Goal: Task Accomplishment & Management: Complete application form

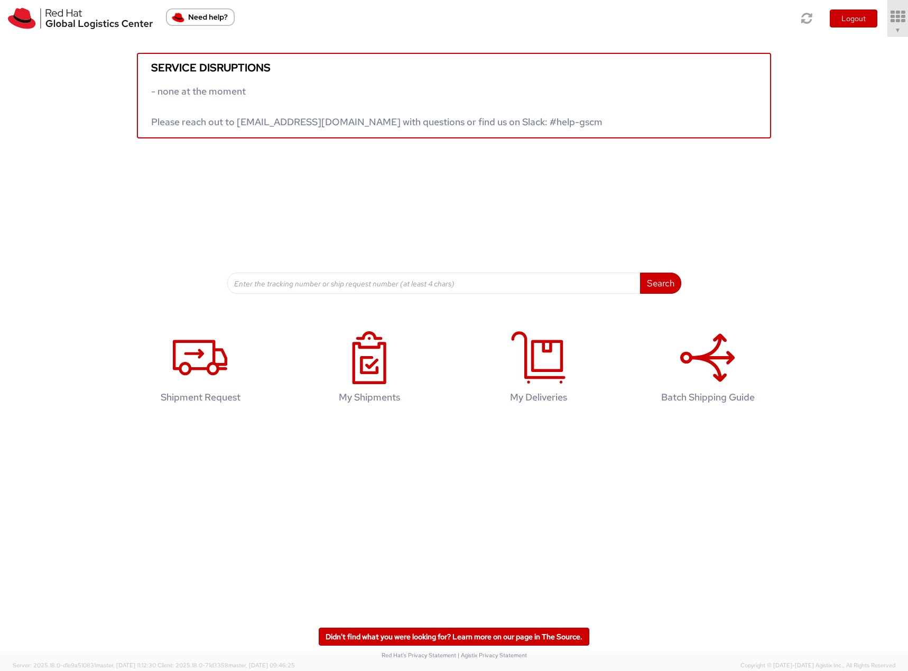
click at [888, 25] on link "▼" at bounding box center [897, 18] width 21 height 37
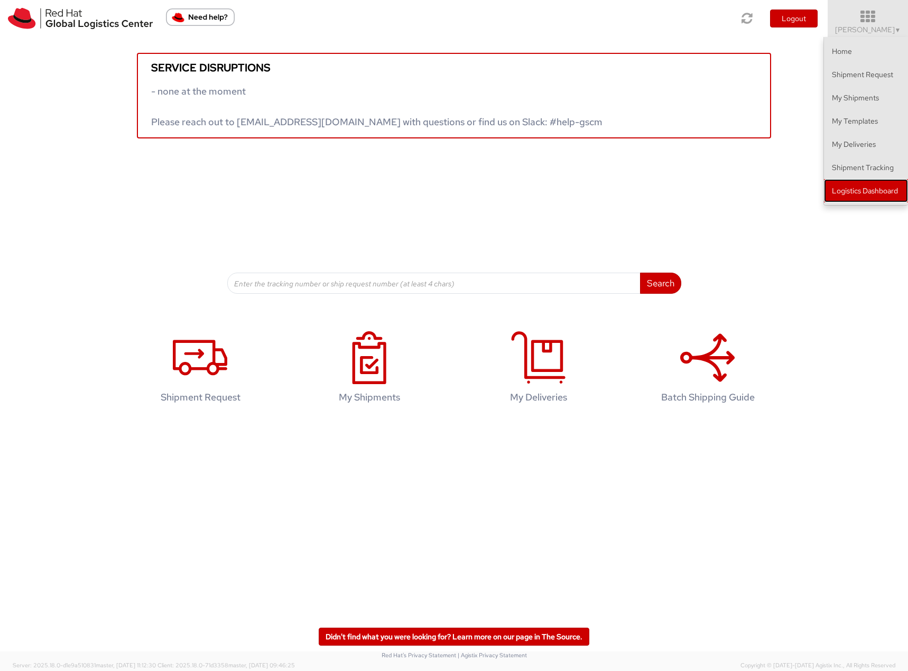
click at [873, 188] on link "Logistics Dashboard" at bounding box center [866, 190] width 84 height 23
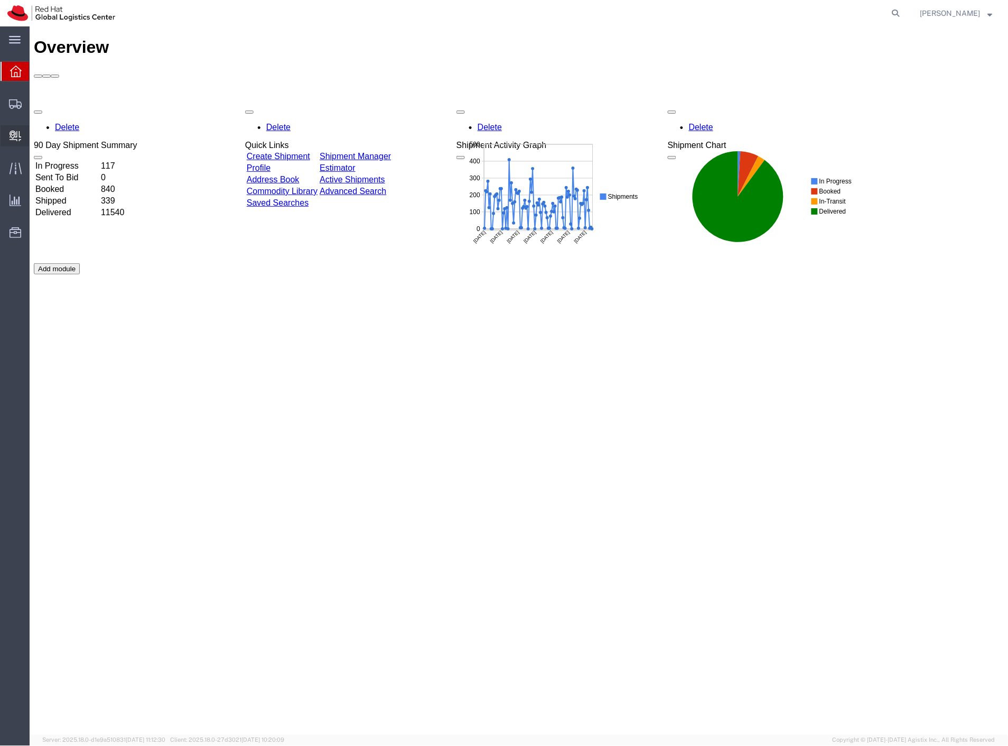
click at [0, 0] on span "Create Delivery" at bounding box center [0, 0] width 0 height 0
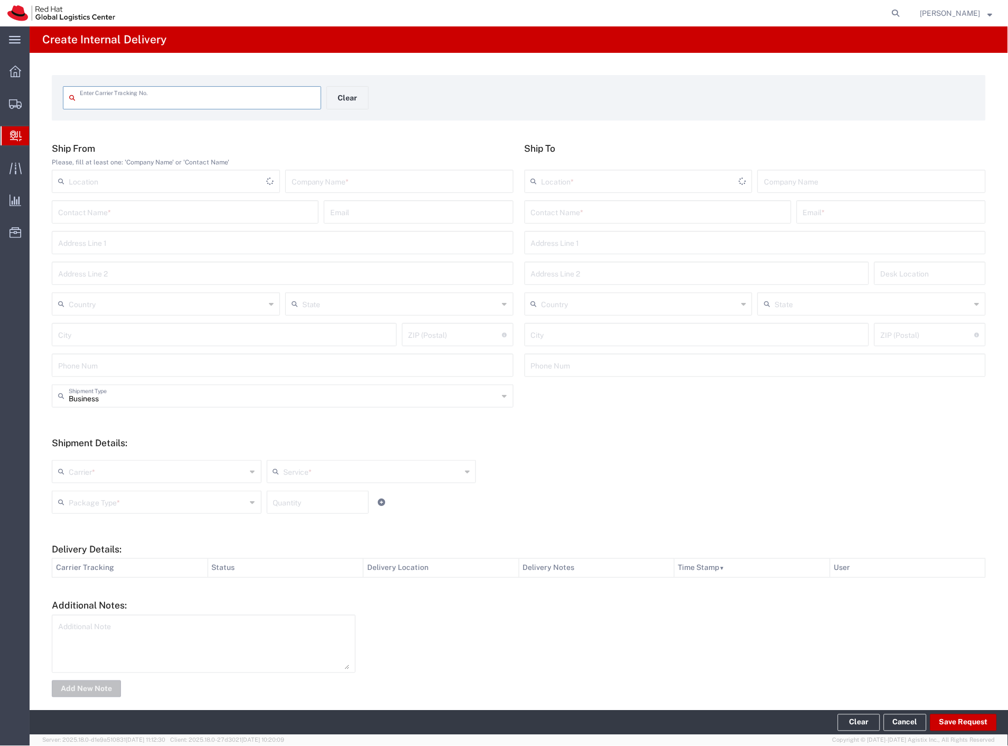
click at [150, 101] on input "text" at bounding box center [197, 97] width 235 height 18
type input "2400103788228"
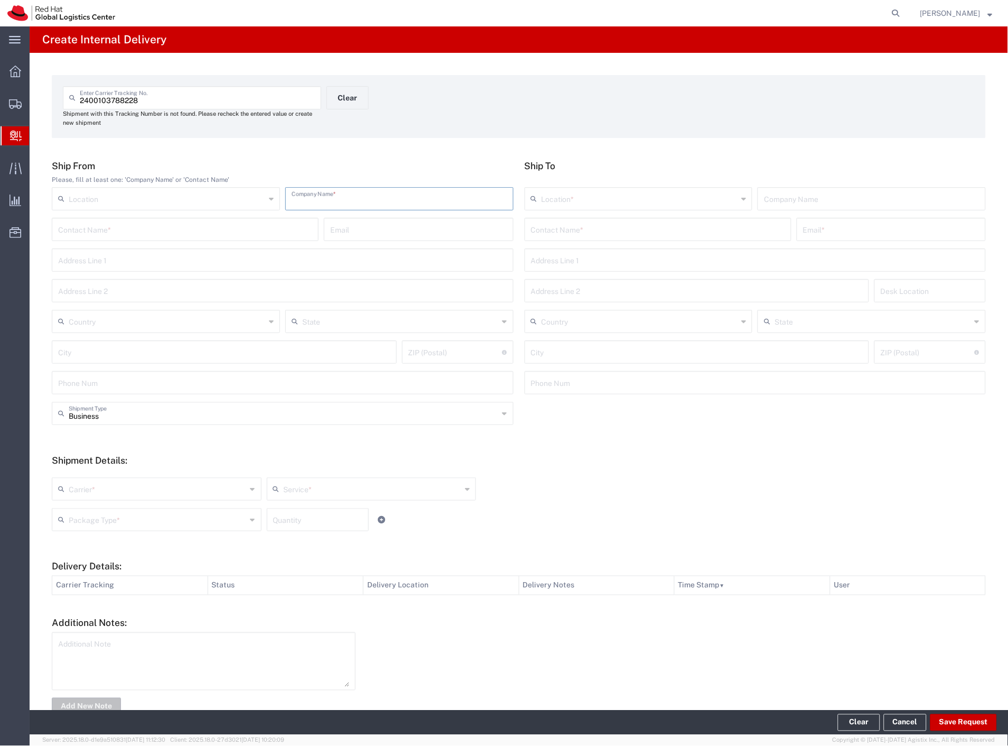
click at [384, 199] on input "text" at bounding box center [400, 198] width 216 height 18
type input "amazon"
click at [585, 226] on input "text" at bounding box center [658, 228] width 254 height 18
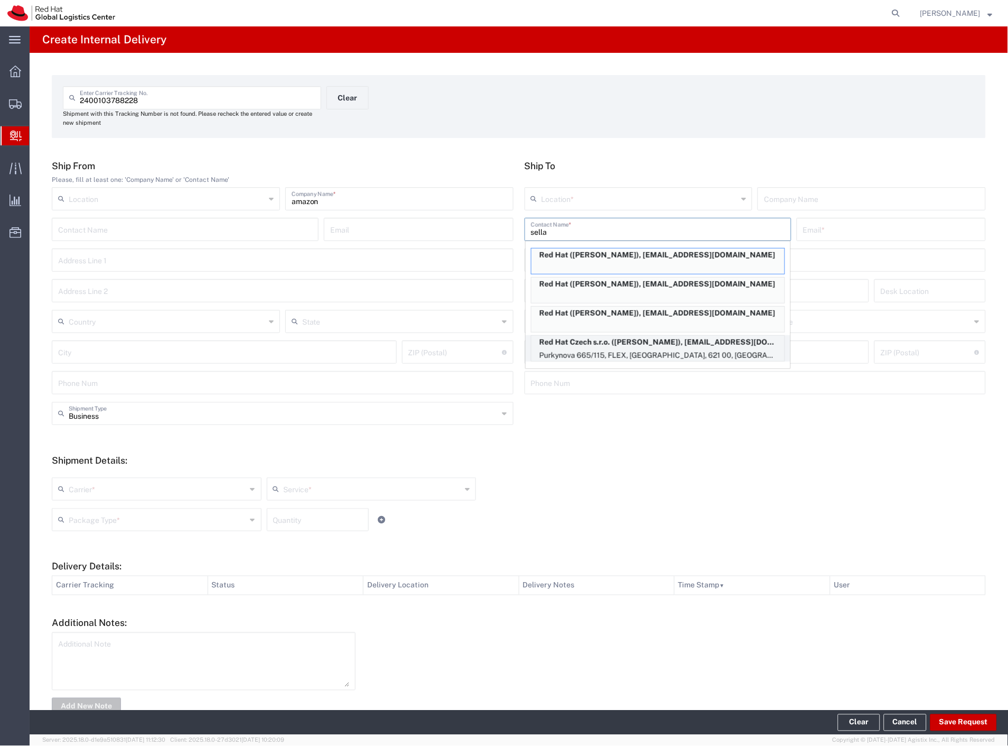
type input "sella"
click at [674, 351] on p "Purkynova 665/115, FLEX, BRNO, 621 00, CZ" at bounding box center [658, 355] width 253 height 13
type input "RH - Brno - Tech Park Brno - C"
type input "Red Hat Czech s.r.o."
type input "Nicola Sella"
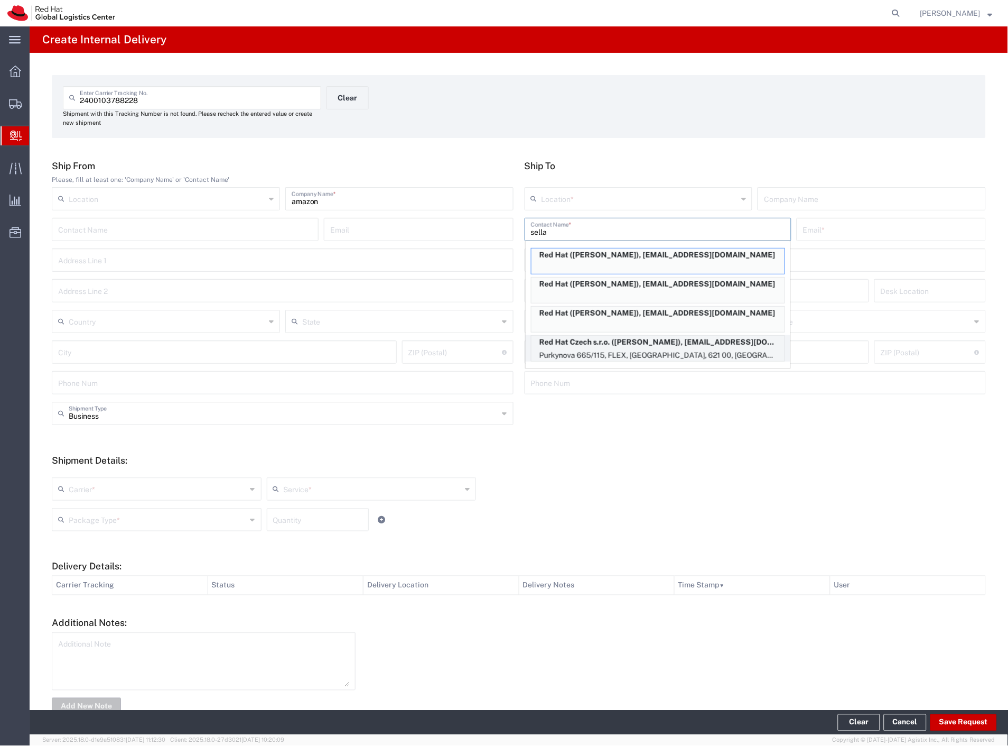
type input "nsella@redhat.com"
type input "Purkynova 665/115"
type input "FLEX"
type input "Czechia"
type input "BRNO"
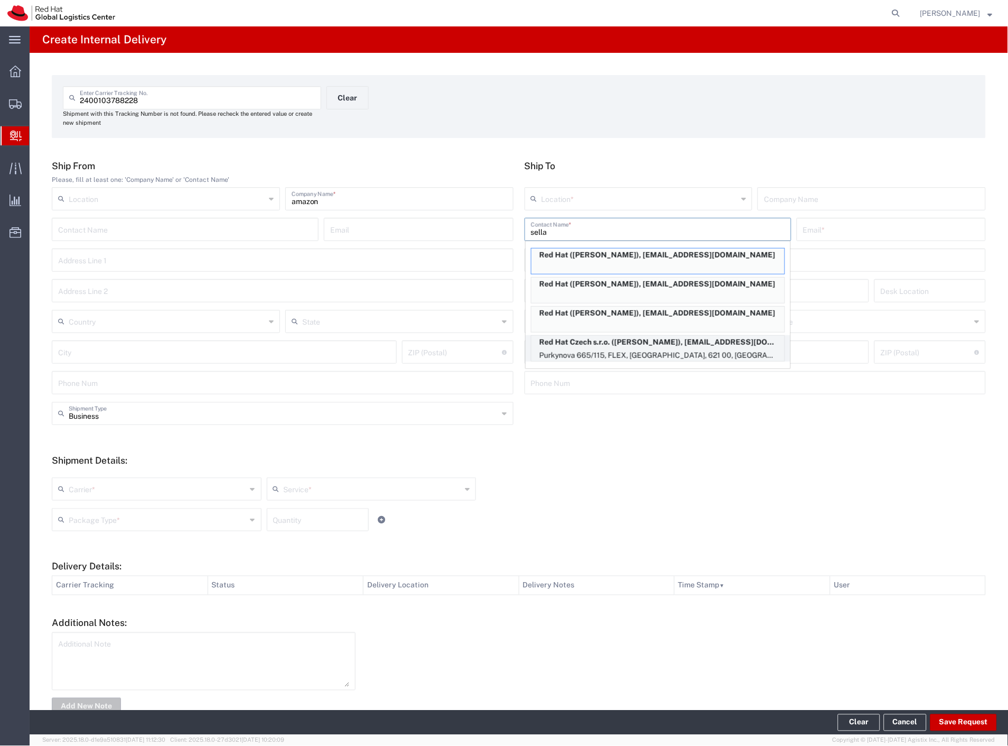
type input "621 00"
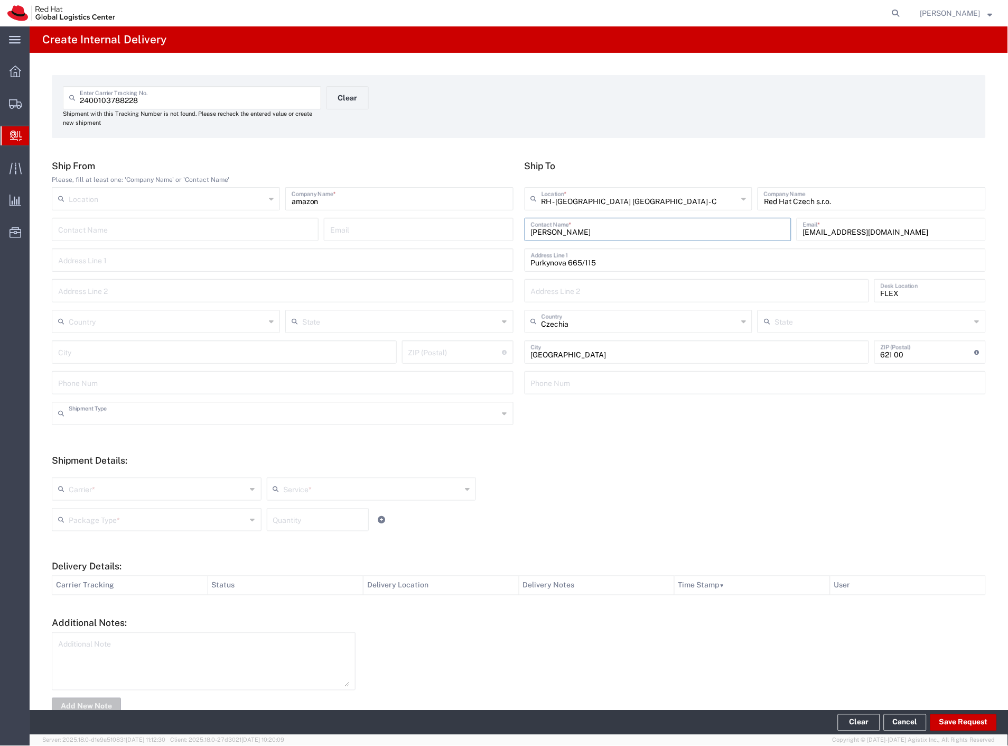
click at [106, 413] on input "text" at bounding box center [284, 412] width 430 height 18
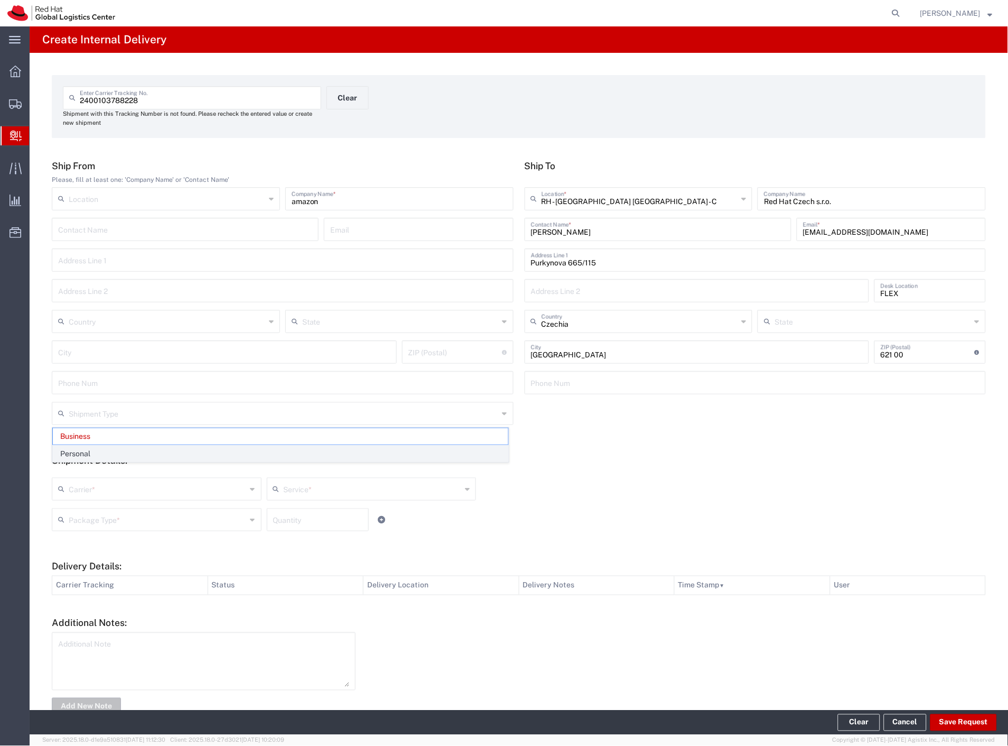
click at [104, 450] on span "Personal" at bounding box center [281, 453] width 456 height 16
type input "Personal"
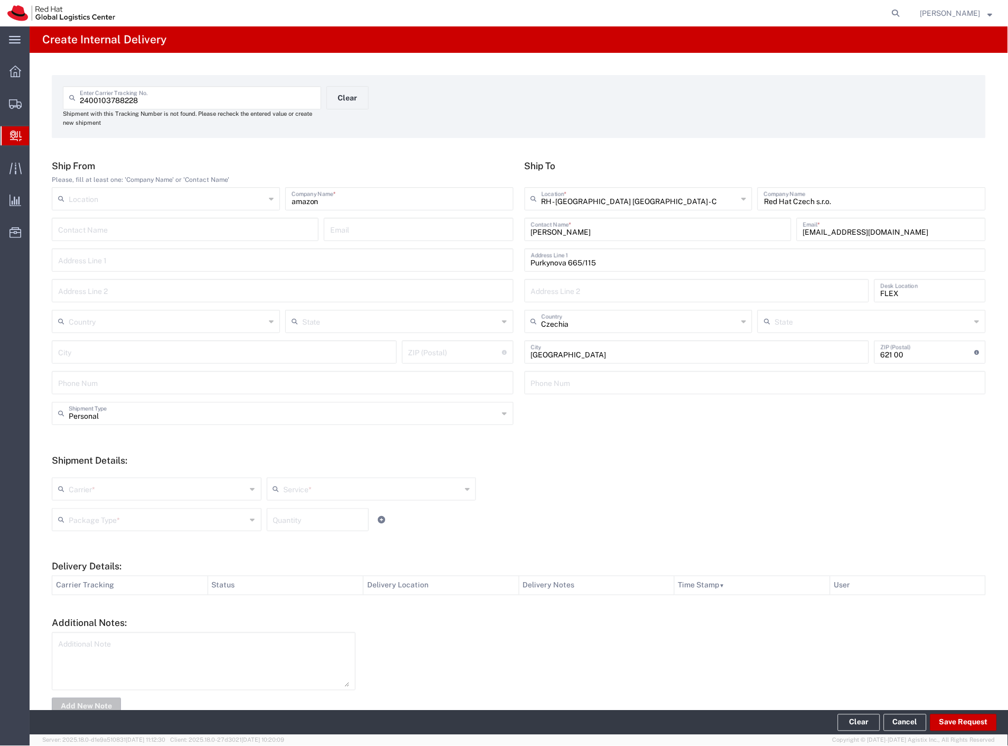
drag, startPoint x: 101, startPoint y: 487, endPoint x: 97, endPoint y: 514, distance: 27.4
click at [101, 492] on input "text" at bounding box center [158, 488] width 178 height 18
drag, startPoint x: 96, startPoint y: 514, endPoint x: 96, endPoint y: 521, distance: 7.4
click at [96, 515] on span "Czech Post" at bounding box center [156, 512] width 206 height 16
type input "Czech Post"
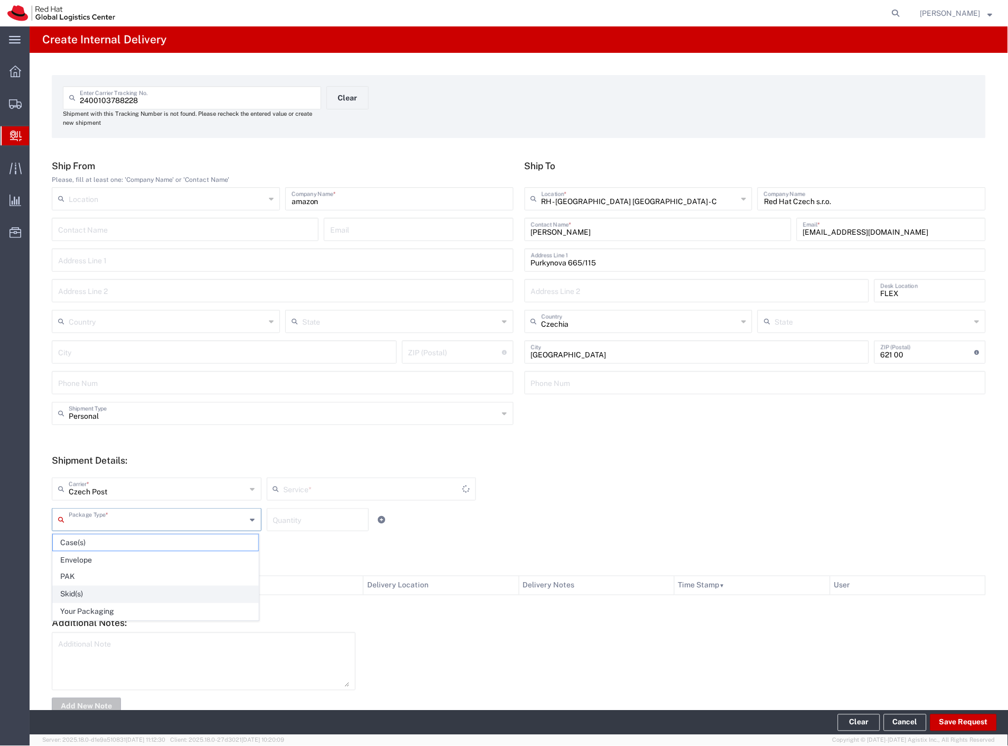
drag, startPoint x: 96, startPoint y: 521, endPoint x: 113, endPoint y: 590, distance: 70.8
click at [96, 523] on input "text" at bounding box center [158, 518] width 178 height 18
type input "Ground"
click at [114, 615] on span "Your Packaging" at bounding box center [156, 612] width 206 height 16
type input "Your Packaging"
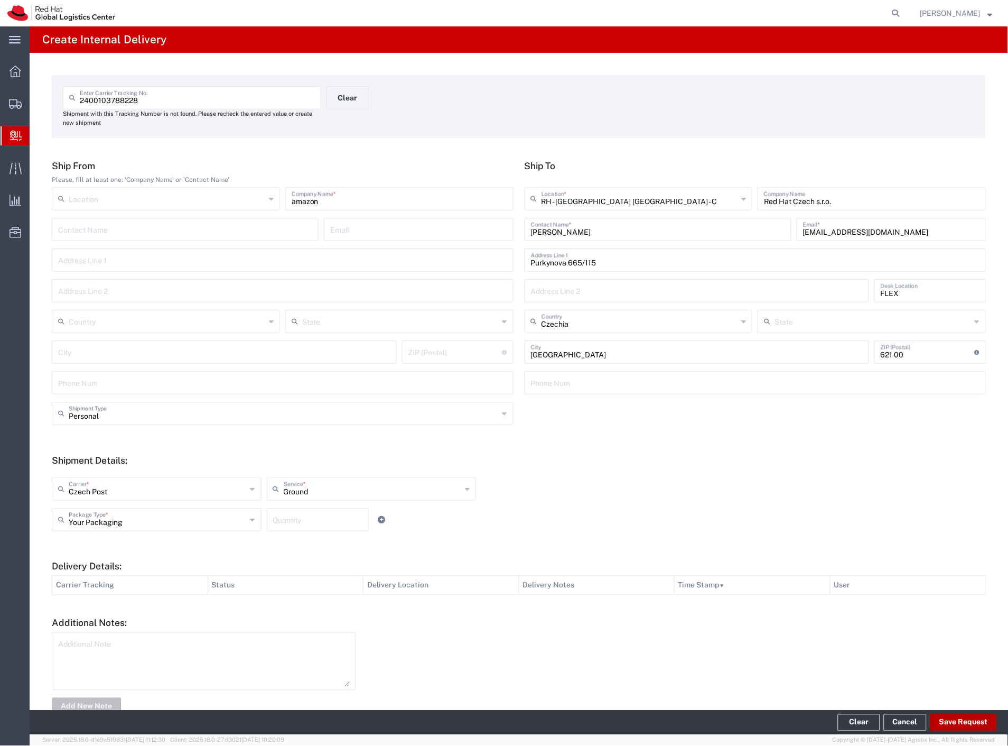
click at [950, 721] on button "Save Request" at bounding box center [964, 722] width 67 height 17
type input "Personal"
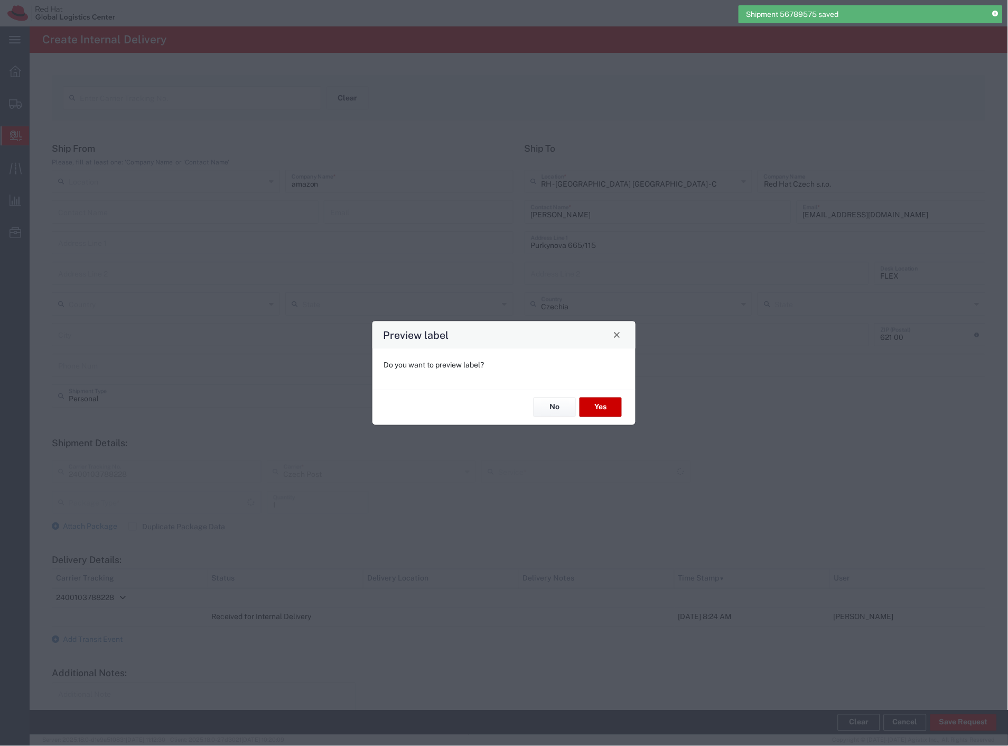
type input "Your Packaging"
type input "Ground"
click at [605, 409] on button "Yes" at bounding box center [601, 407] width 42 height 20
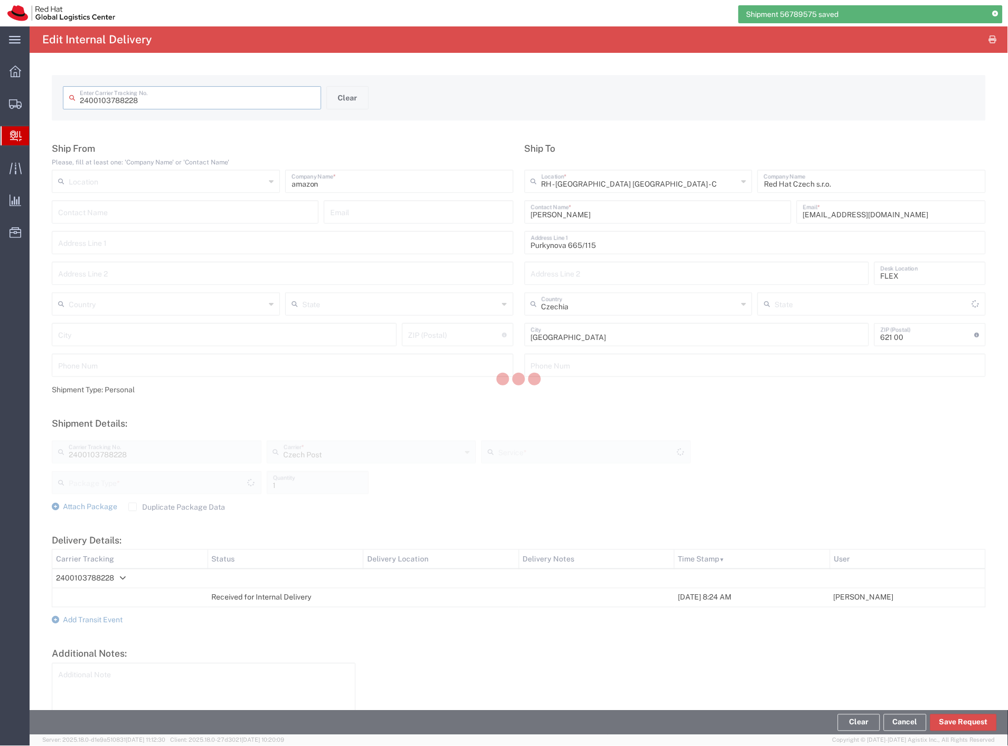
type input "Ground"
type input "Your Packaging"
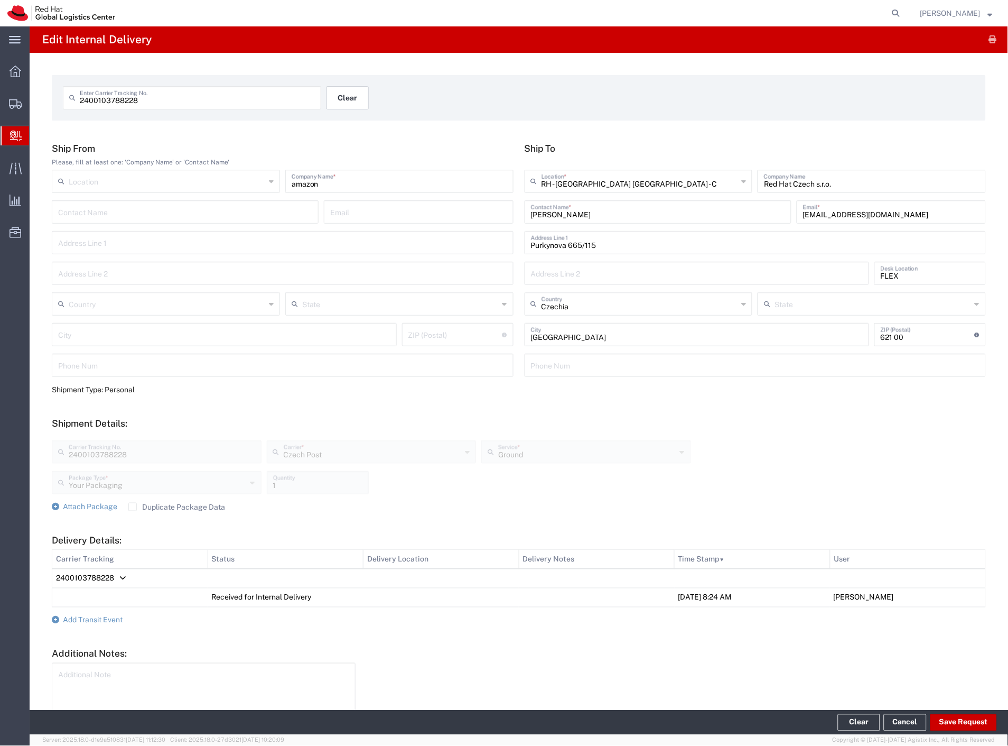
click at [337, 104] on button "Clear" at bounding box center [348, 97] width 42 height 23
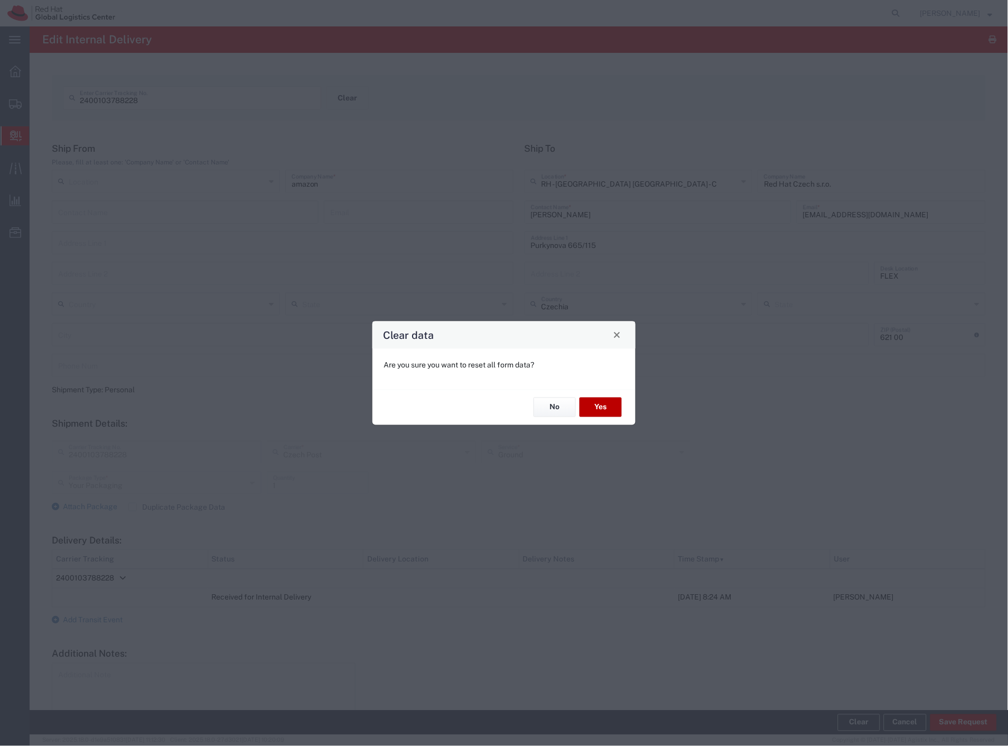
click at [611, 414] on button "Yes" at bounding box center [601, 407] width 42 height 20
